Goal: Contribute content

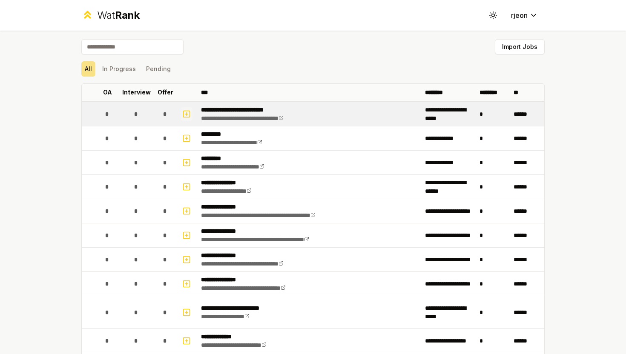
click at [185, 114] on icon "button" at bounding box center [186, 114] width 9 height 10
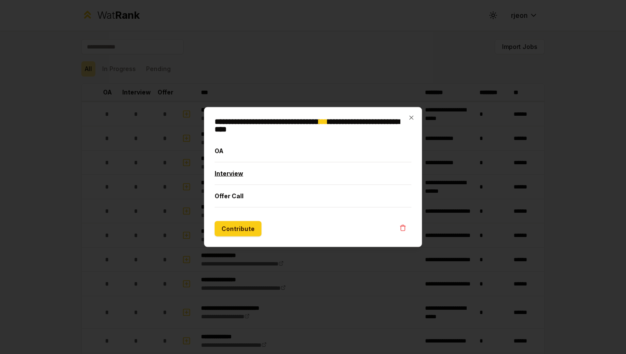
click at [237, 175] on button "Interview" at bounding box center [312, 174] width 197 height 22
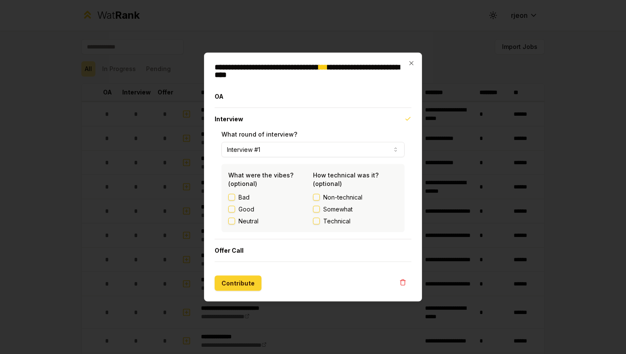
click at [240, 286] on button "Contribute" at bounding box center [237, 283] width 47 height 15
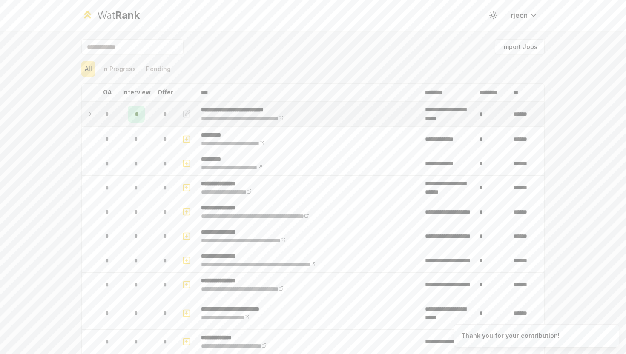
click at [142, 117] on div "*" at bounding box center [136, 114] width 17 height 17
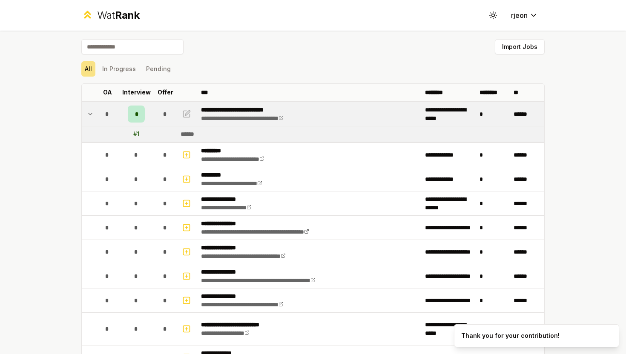
click at [139, 110] on div "*" at bounding box center [136, 114] width 17 height 17
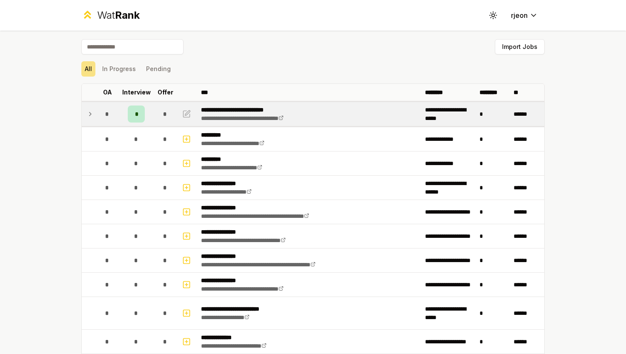
click at [139, 110] on div "*" at bounding box center [136, 114] width 17 height 17
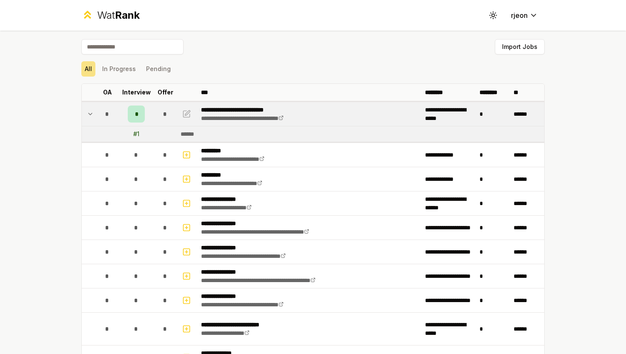
click at [139, 110] on div "*" at bounding box center [136, 114] width 17 height 17
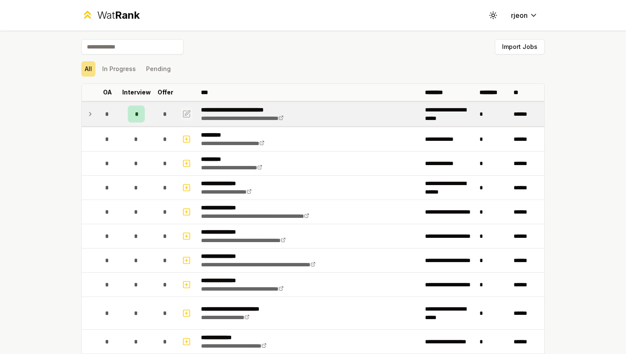
click at [186, 116] on icon "button" at bounding box center [186, 114] width 9 height 10
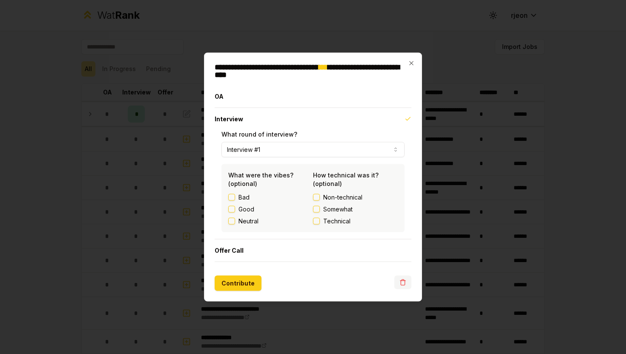
click at [403, 284] on icon "button" at bounding box center [402, 282] width 7 height 7
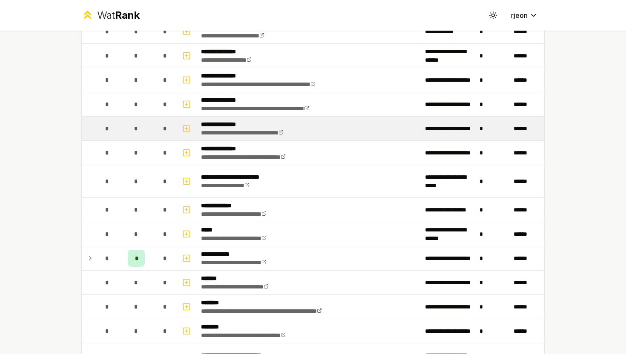
scroll to position [126, 0]
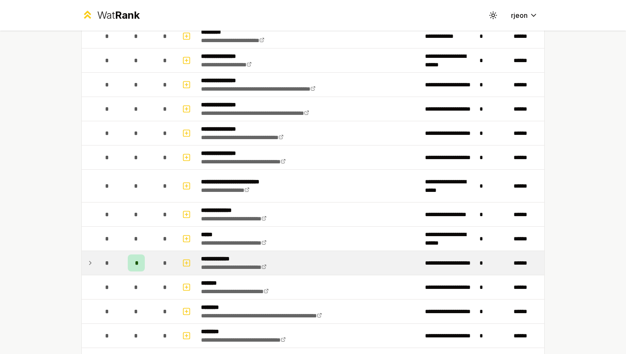
click at [137, 262] on span "*" at bounding box center [136, 263] width 3 height 9
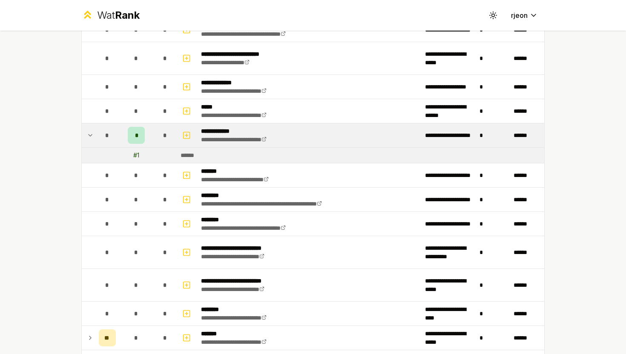
scroll to position [413, 0]
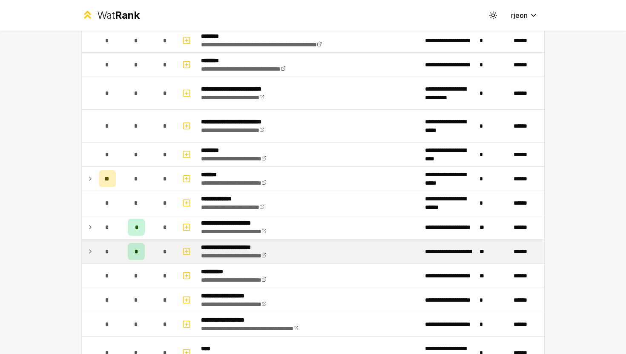
click at [135, 254] on span "*" at bounding box center [136, 251] width 4 height 9
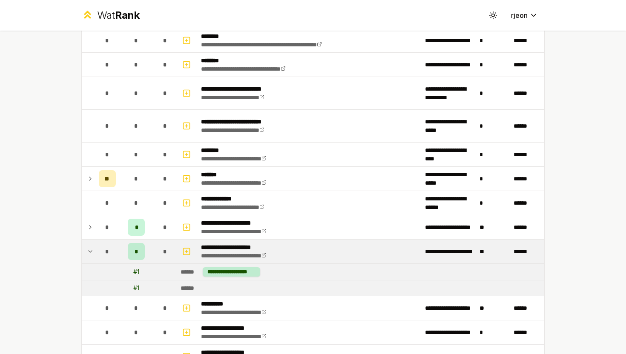
click at [135, 254] on span "*" at bounding box center [136, 251] width 4 height 9
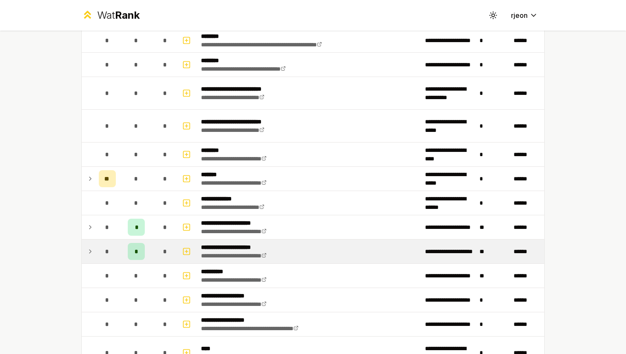
click at [135, 254] on span "*" at bounding box center [136, 251] width 4 height 9
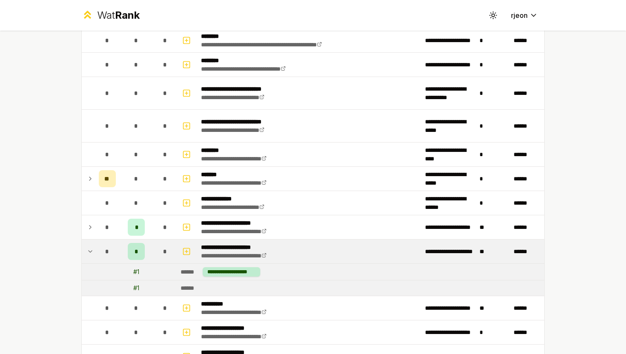
click at [135, 254] on span "*" at bounding box center [136, 251] width 4 height 9
